Goal: Task Accomplishment & Management: Manage account settings

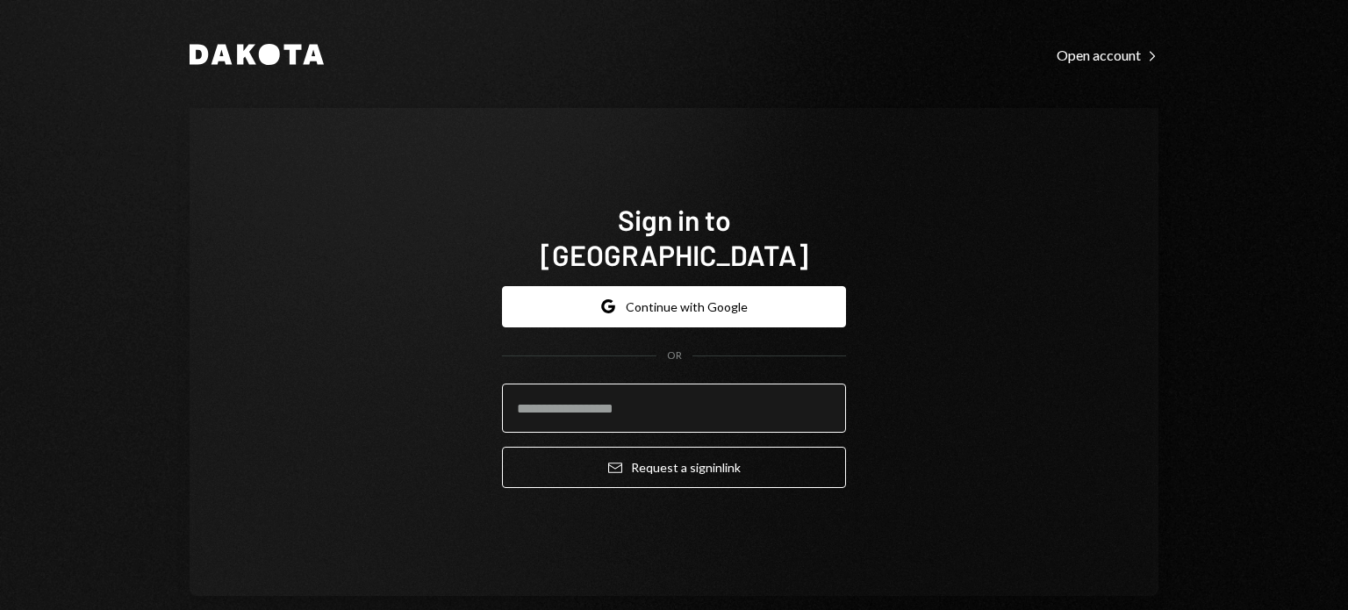
click at [604, 384] on input "email" at bounding box center [674, 408] width 344 height 49
type input "**********"
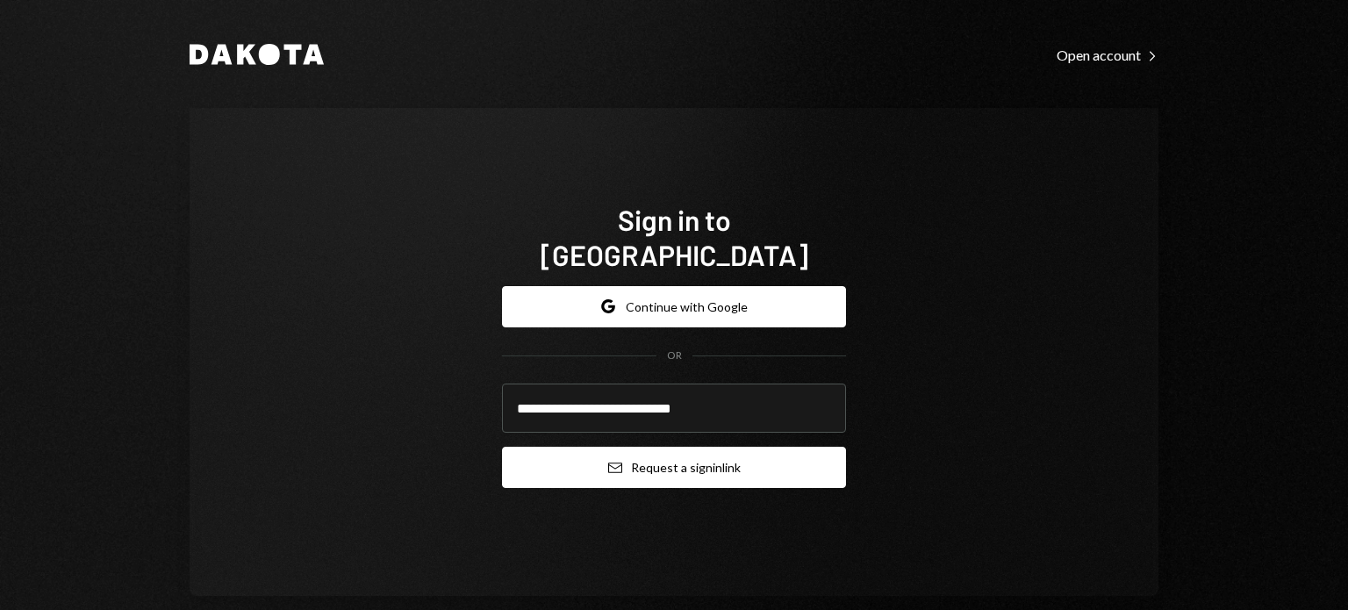
click at [552, 455] on button "Email Request a sign in link" at bounding box center [674, 467] width 344 height 41
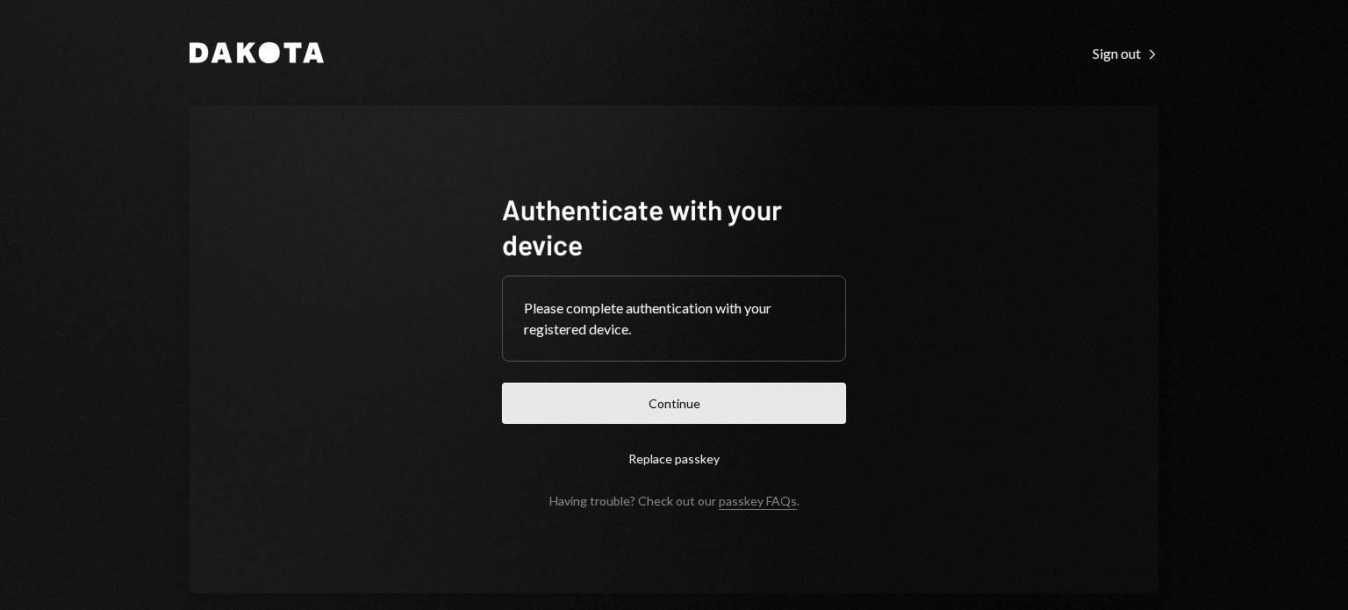
click at [706, 398] on button "Continue" at bounding box center [674, 403] width 344 height 41
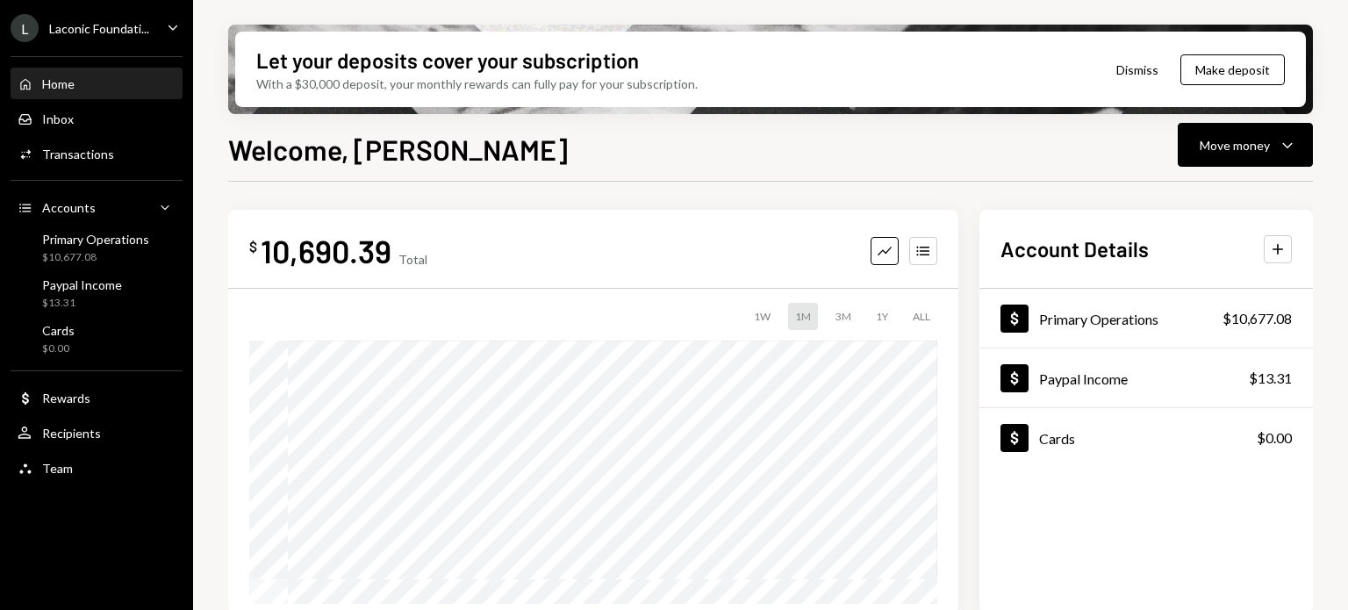
click at [169, 26] on icon "Caret Down" at bounding box center [172, 27] width 19 height 19
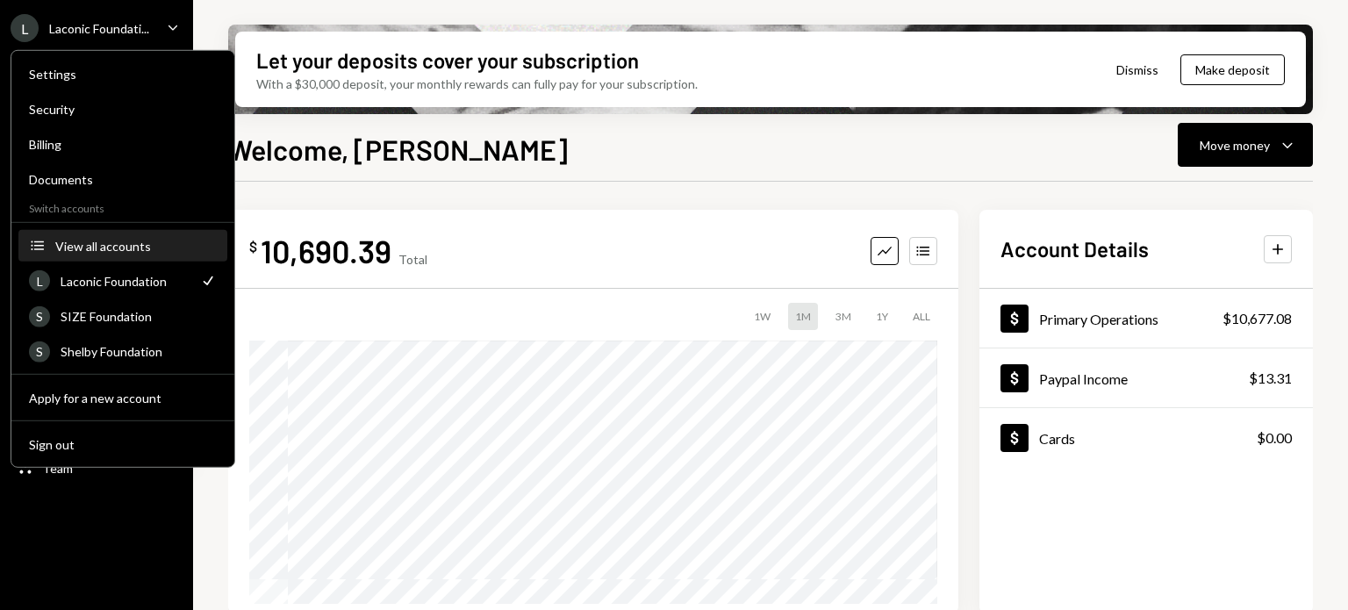
click at [142, 236] on button "Accounts View all accounts" at bounding box center [122, 247] width 209 height 32
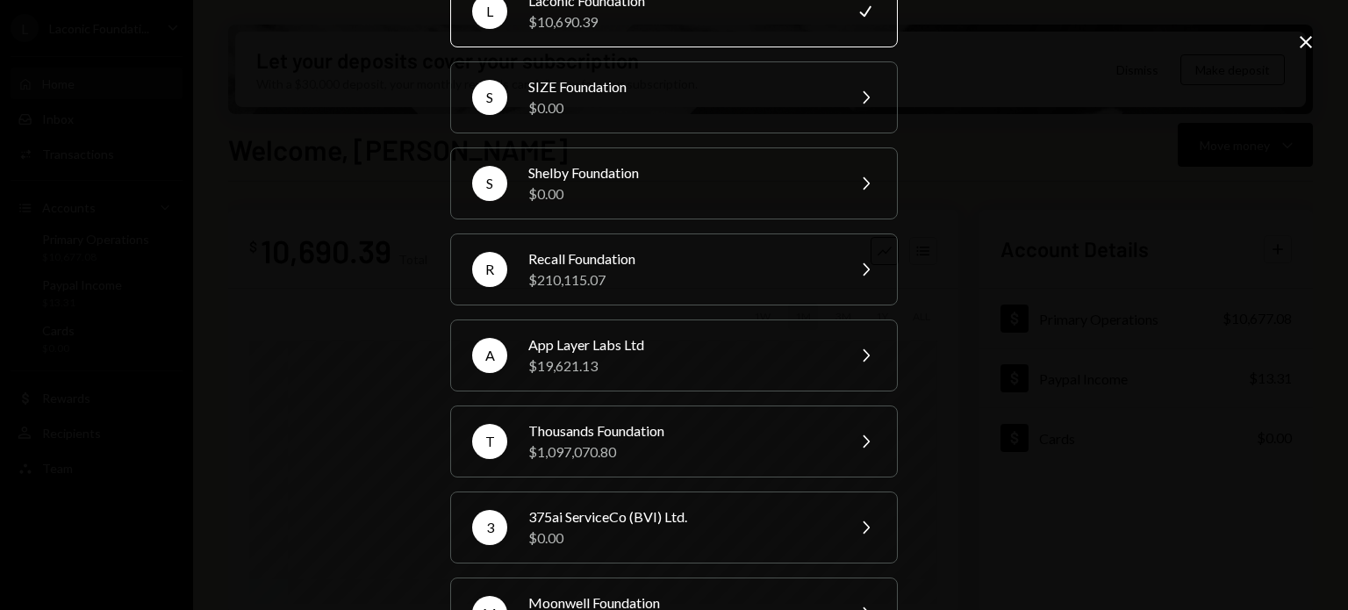
scroll to position [163, 0]
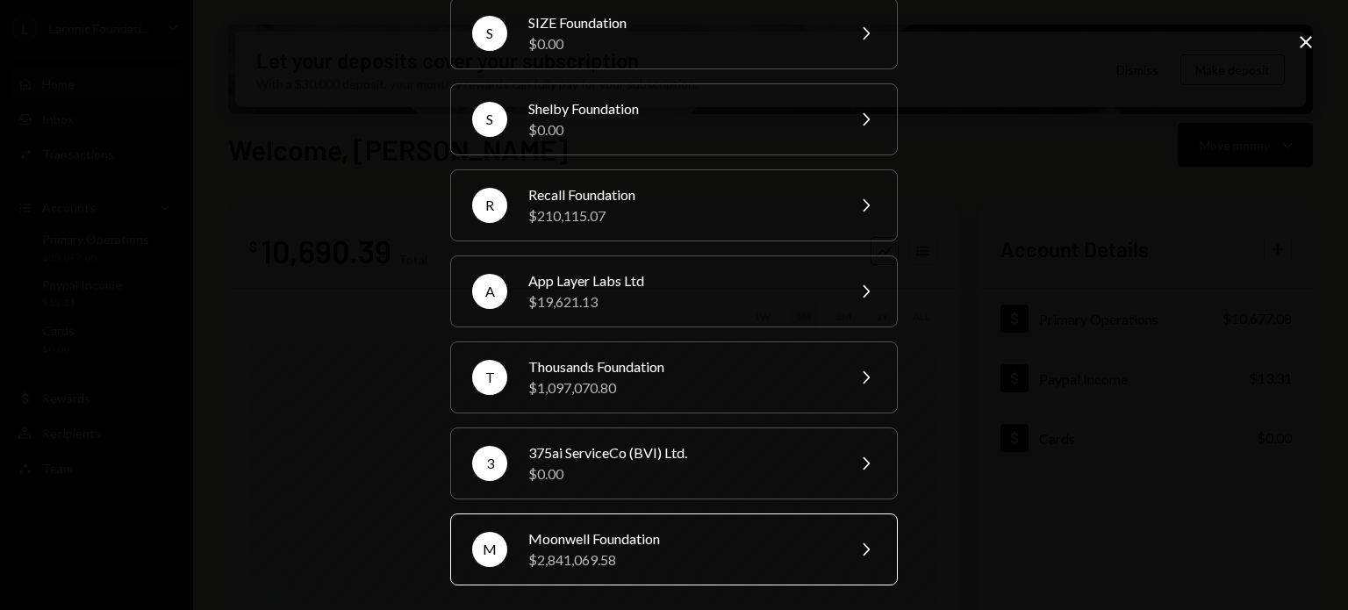
click at [655, 553] on div "$2,841,069.58" at bounding box center [680, 559] width 305 height 21
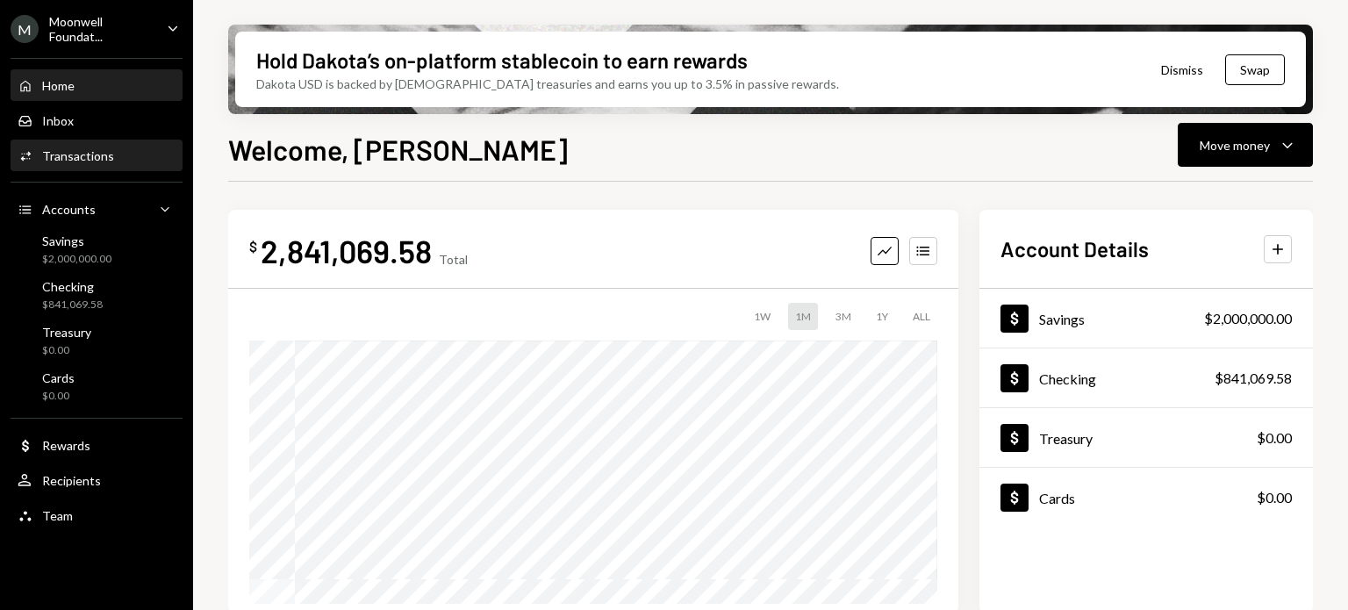
click at [67, 161] on div "Transactions" at bounding box center [78, 155] width 72 height 15
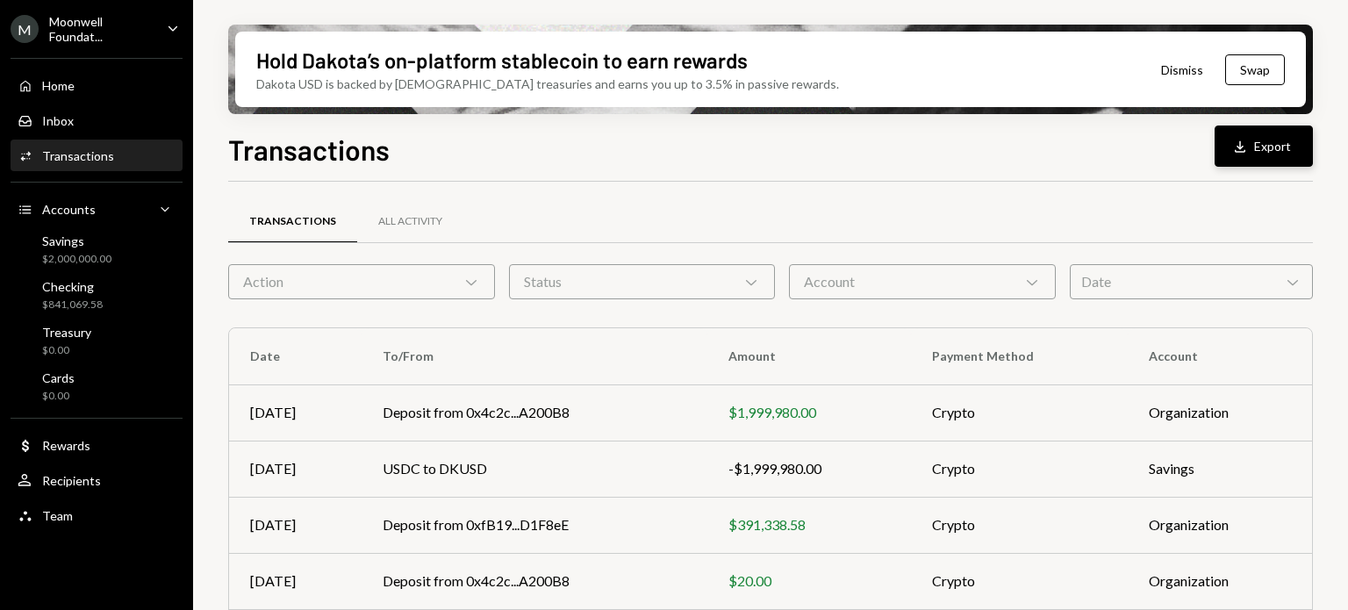
click at [1254, 143] on button "Download Export" at bounding box center [1264, 146] width 98 height 41
